Goal: Task Accomplishment & Management: Use online tool/utility

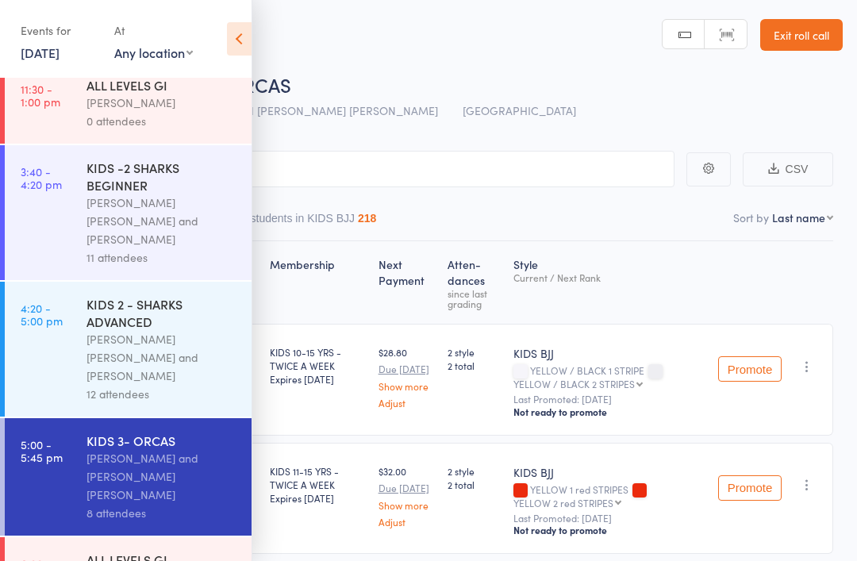
scroll to position [114, 0]
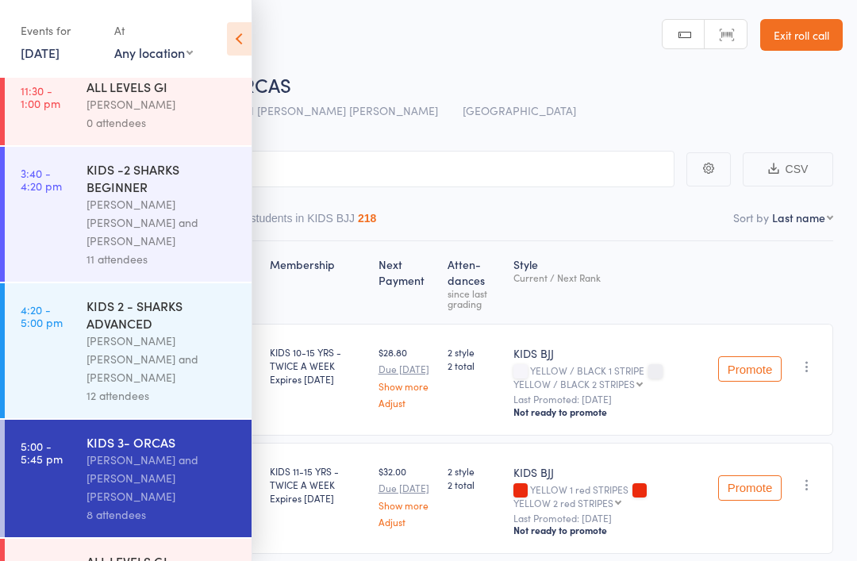
click at [234, 40] on icon at bounding box center [239, 38] width 25 height 33
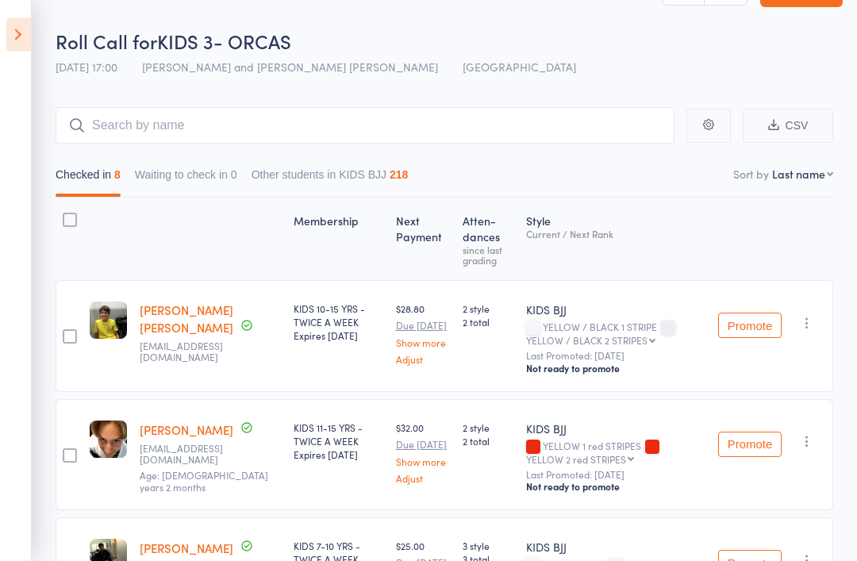
scroll to position [37, 0]
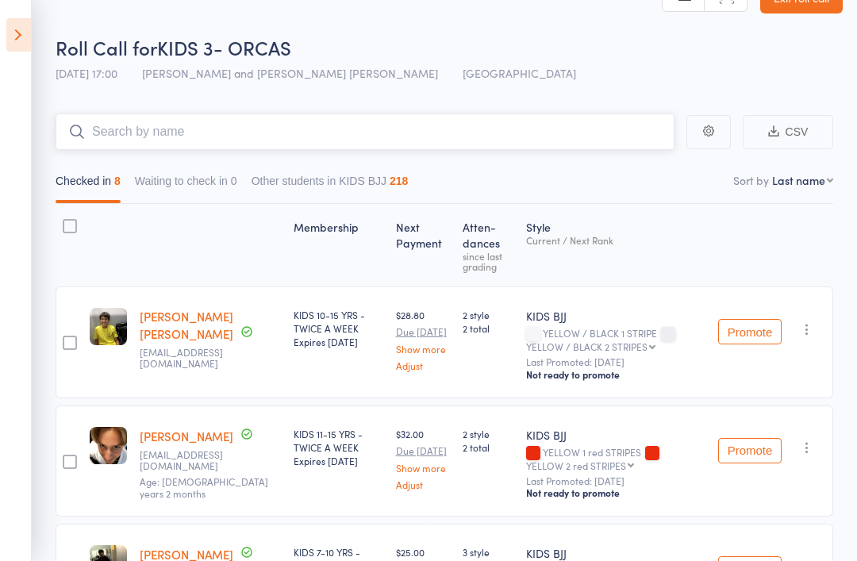
click at [211, 125] on input "search" at bounding box center [365, 132] width 619 height 37
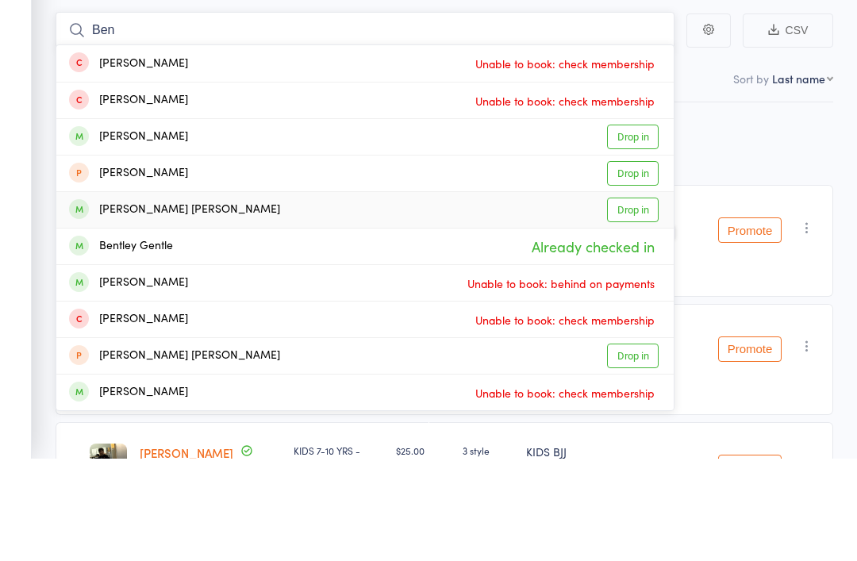
type input "Ben"
click at [633, 300] on link "Drop in" at bounding box center [633, 312] width 52 height 25
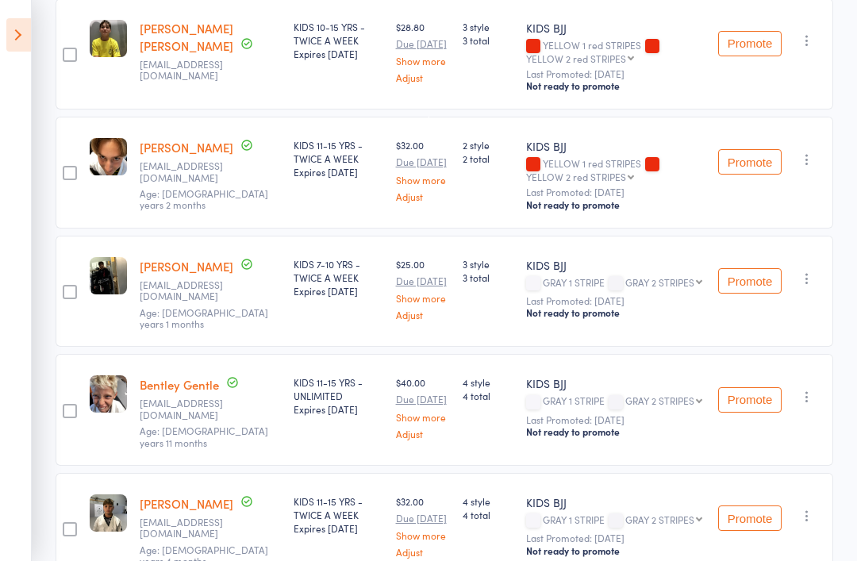
scroll to position [444, 0]
click at [10, 31] on icon at bounding box center [18, 34] width 25 height 33
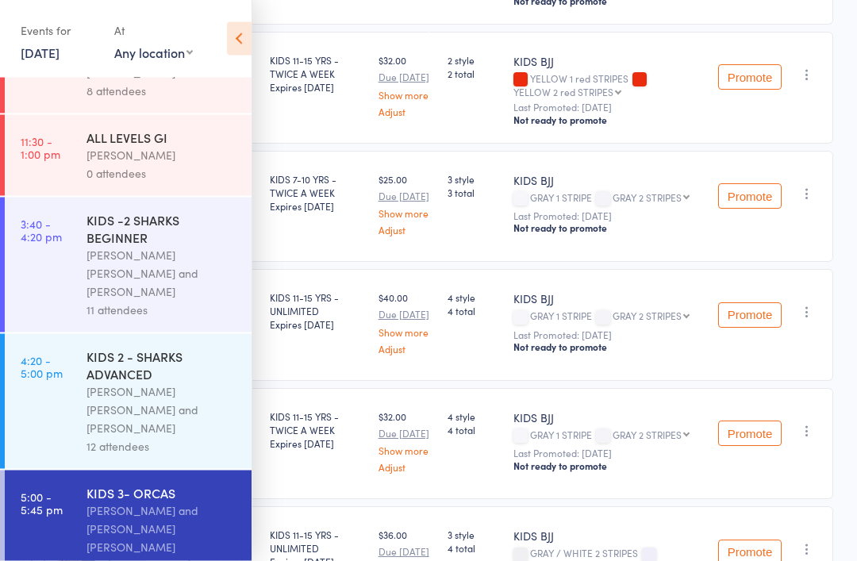
scroll to position [596, 0]
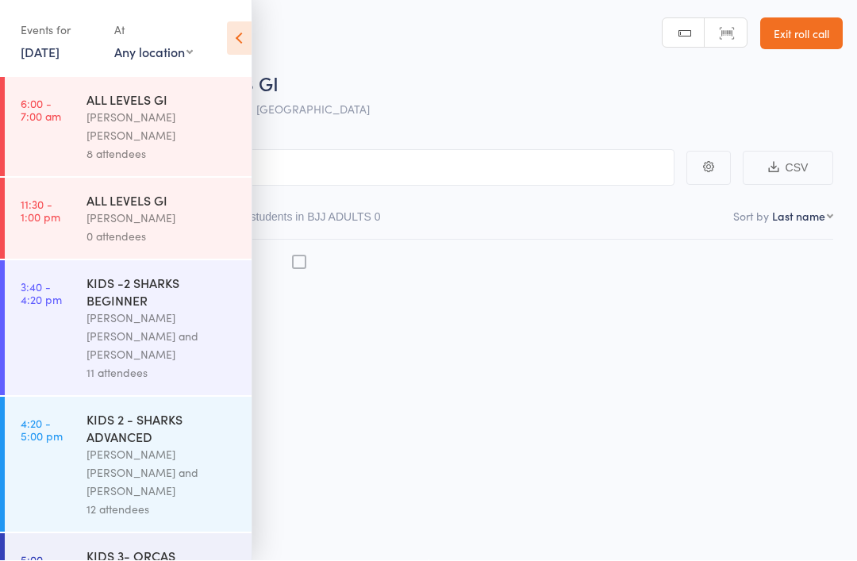
scroll to position [11, 0]
click at [241, 40] on icon at bounding box center [239, 38] width 25 height 33
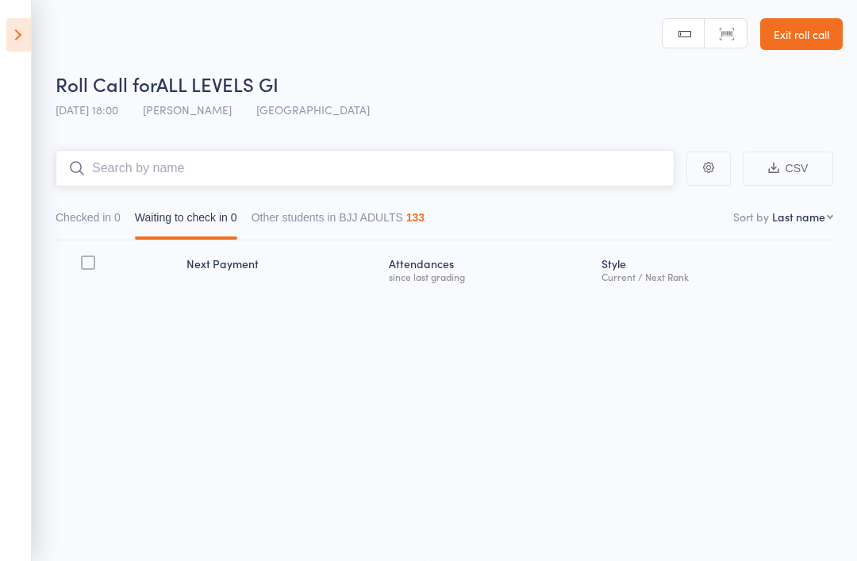
click at [287, 164] on input "search" at bounding box center [365, 168] width 619 height 37
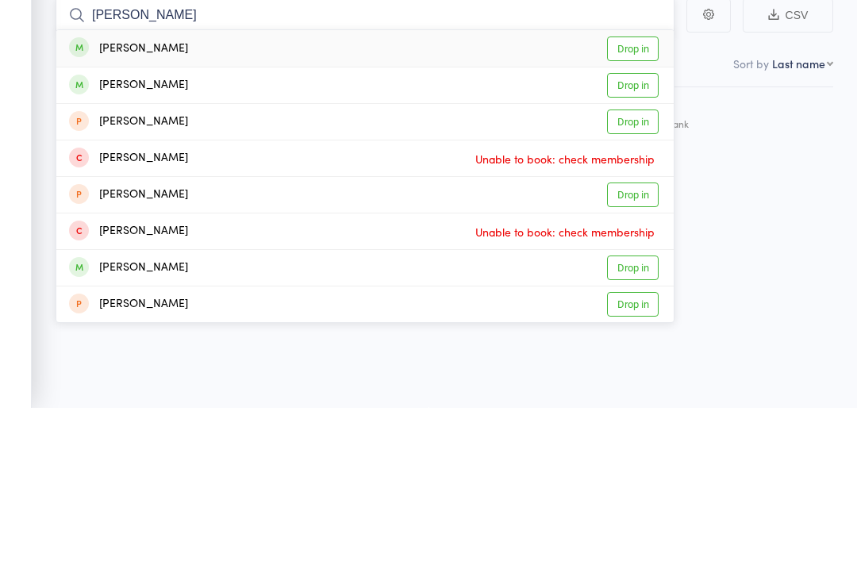
type input "[PERSON_NAME]"
click at [642, 226] on link "Drop in" at bounding box center [633, 238] width 52 height 25
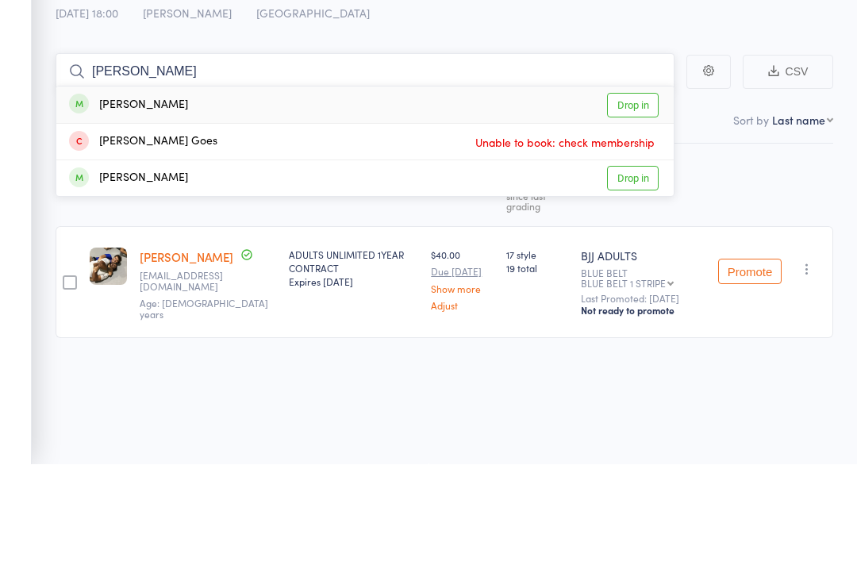
type input "[PERSON_NAME]"
click at [379, 183] on div "[PERSON_NAME] Drop in" at bounding box center [365, 201] width 618 height 37
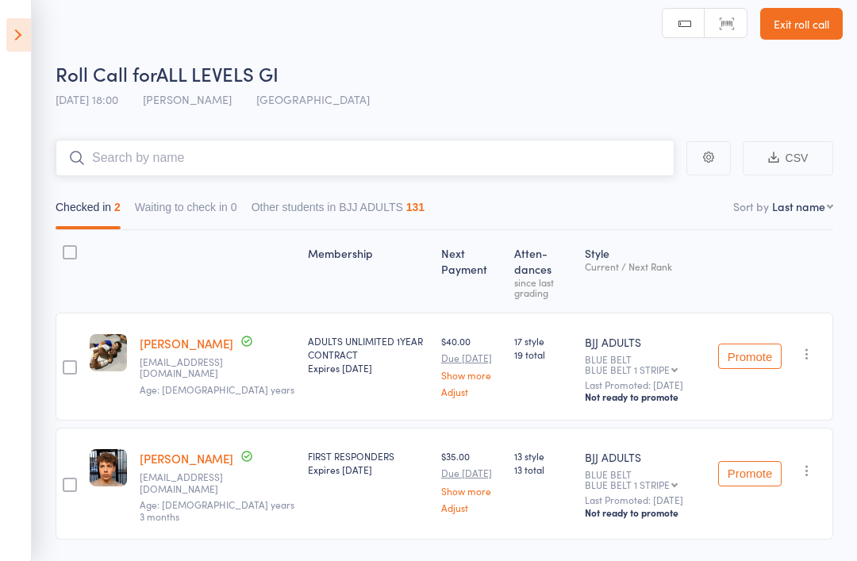
click at [279, 155] on input "search" at bounding box center [365, 158] width 619 height 37
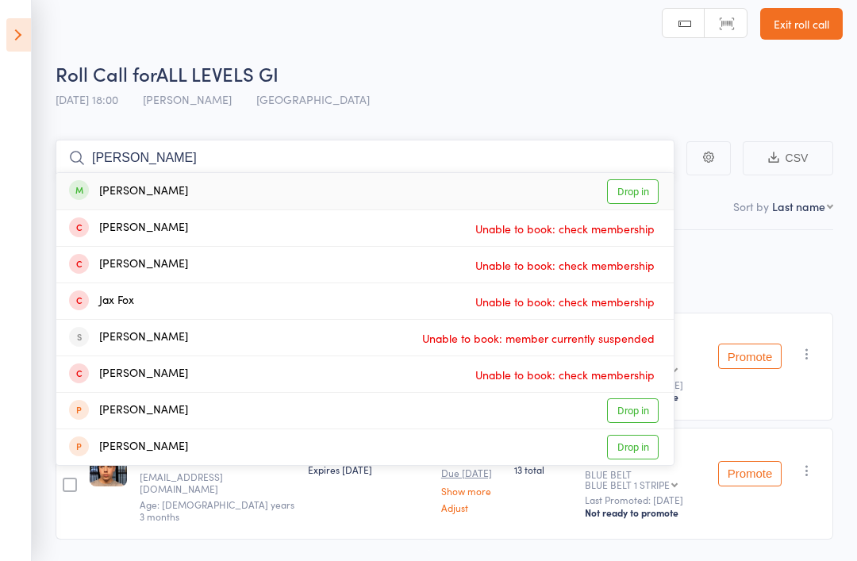
type input "[PERSON_NAME]"
click at [215, 189] on div "[PERSON_NAME] Drop in" at bounding box center [365, 191] width 618 height 37
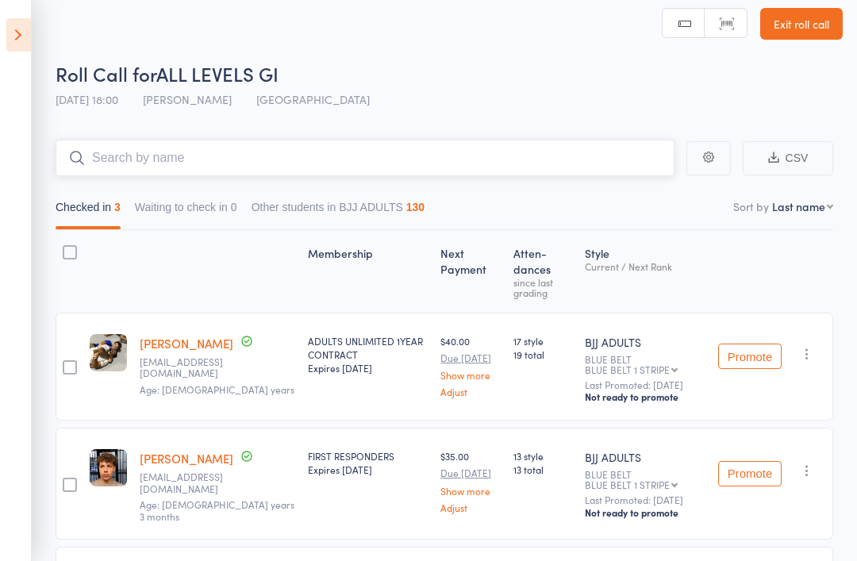
click at [121, 160] on input "search" at bounding box center [365, 158] width 619 height 37
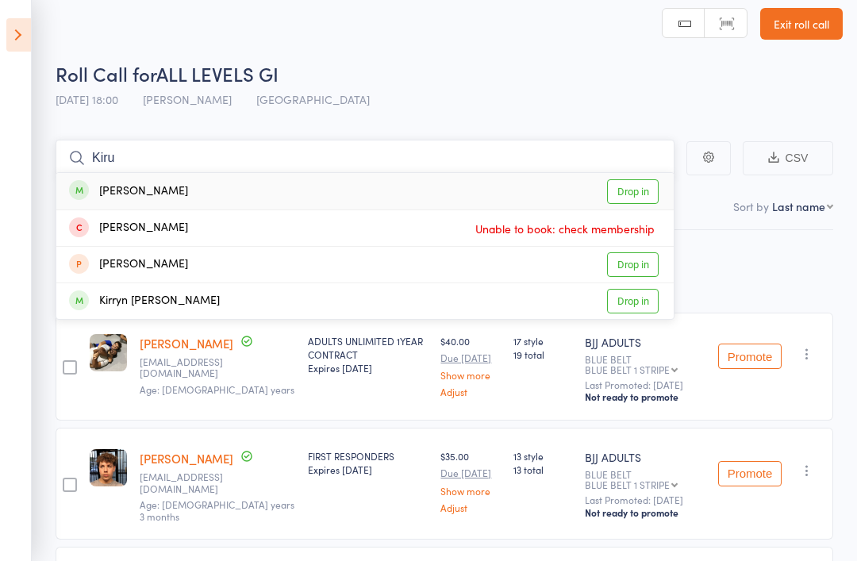
type input "Kiru"
click at [640, 193] on link "Drop in" at bounding box center [633, 191] width 52 height 25
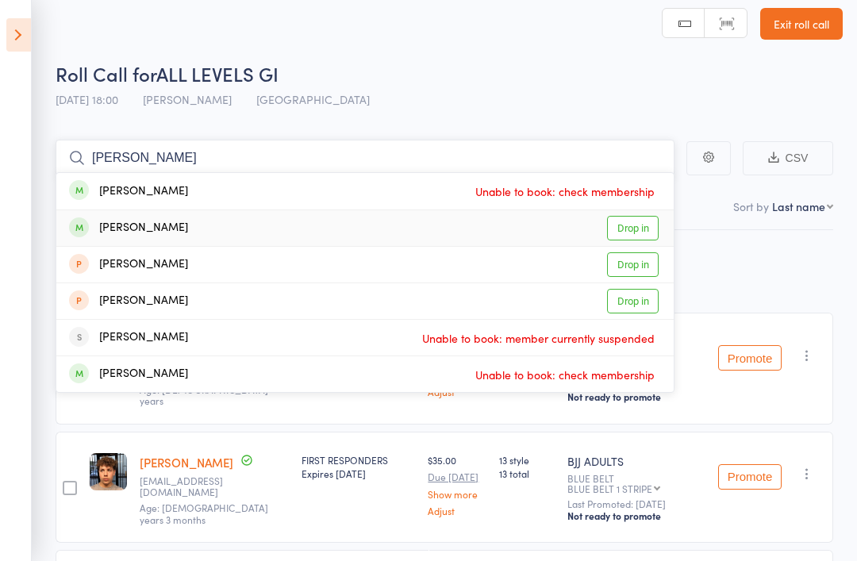
type input "[PERSON_NAME]"
click at [638, 224] on link "Drop in" at bounding box center [633, 228] width 52 height 25
